Goal: Ask a question

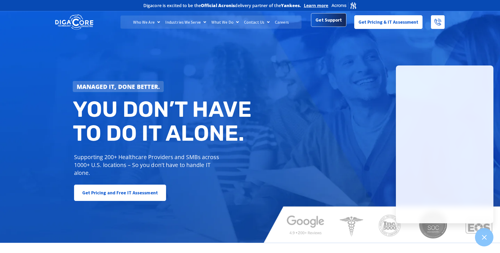
click at [337, 23] on span "Get Support" at bounding box center [328, 20] width 26 height 11
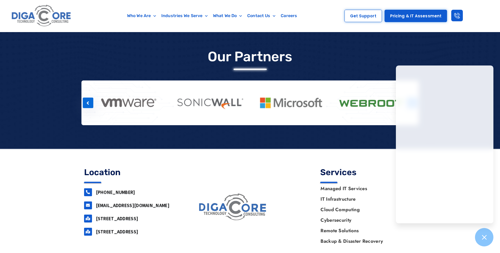
scroll to position [441, 0]
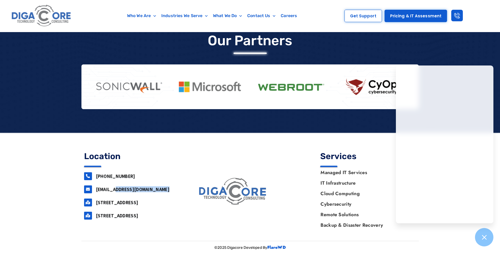
drag, startPoint x: 149, startPoint y: 189, endPoint x: 96, endPoint y: 193, distance: 53.1
click at [96, 193] on div "[EMAIL_ADDRESS][DOMAIN_NAME]" at bounding box center [132, 190] width 96 height 8
copy link "[EMAIL_ADDRESS][DOMAIN_NAME]"
